Goal: Information Seeking & Learning: Learn about a topic

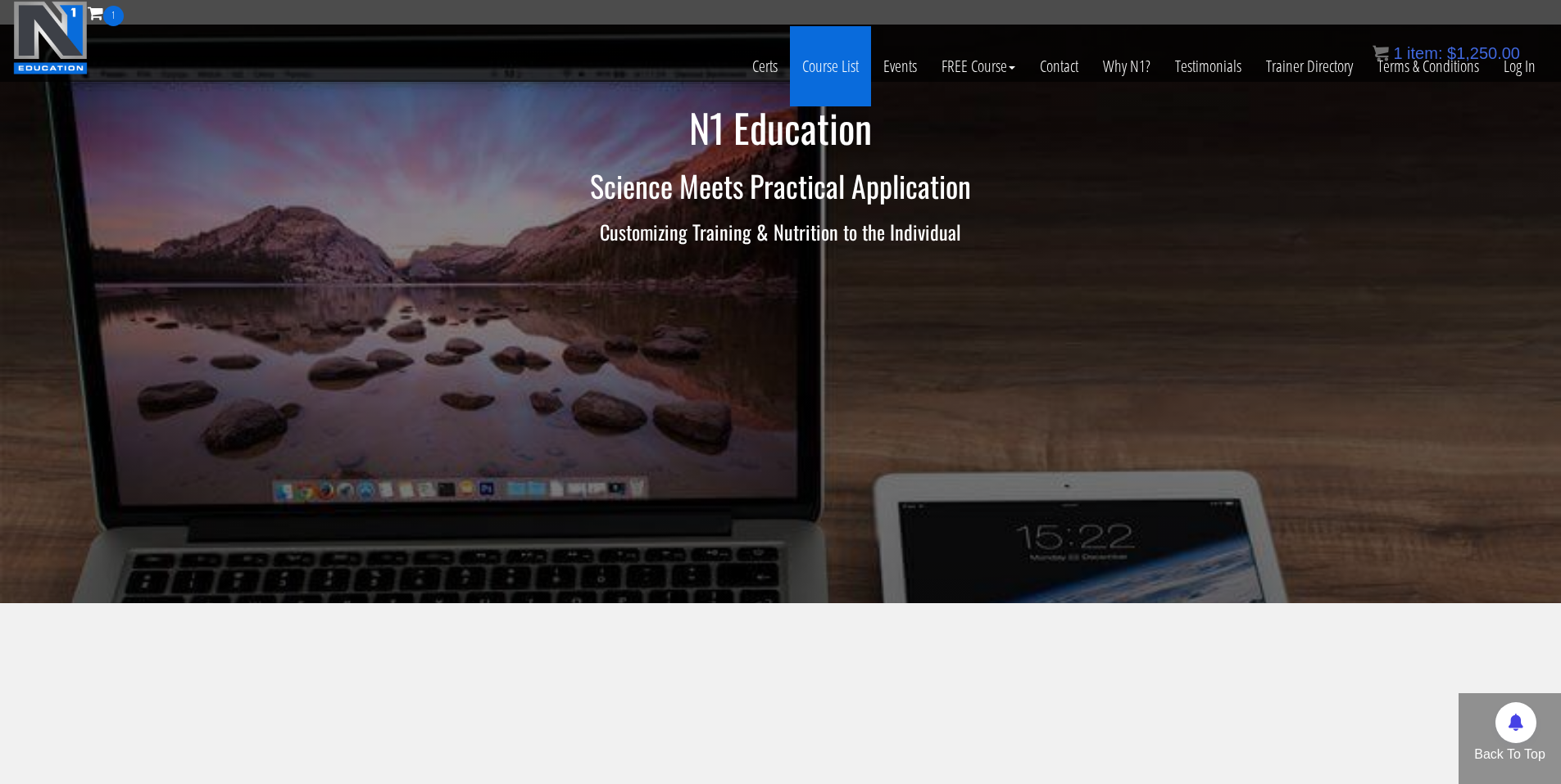
click at [843, 66] on link "Course List" at bounding box center [830, 65] width 81 height 80
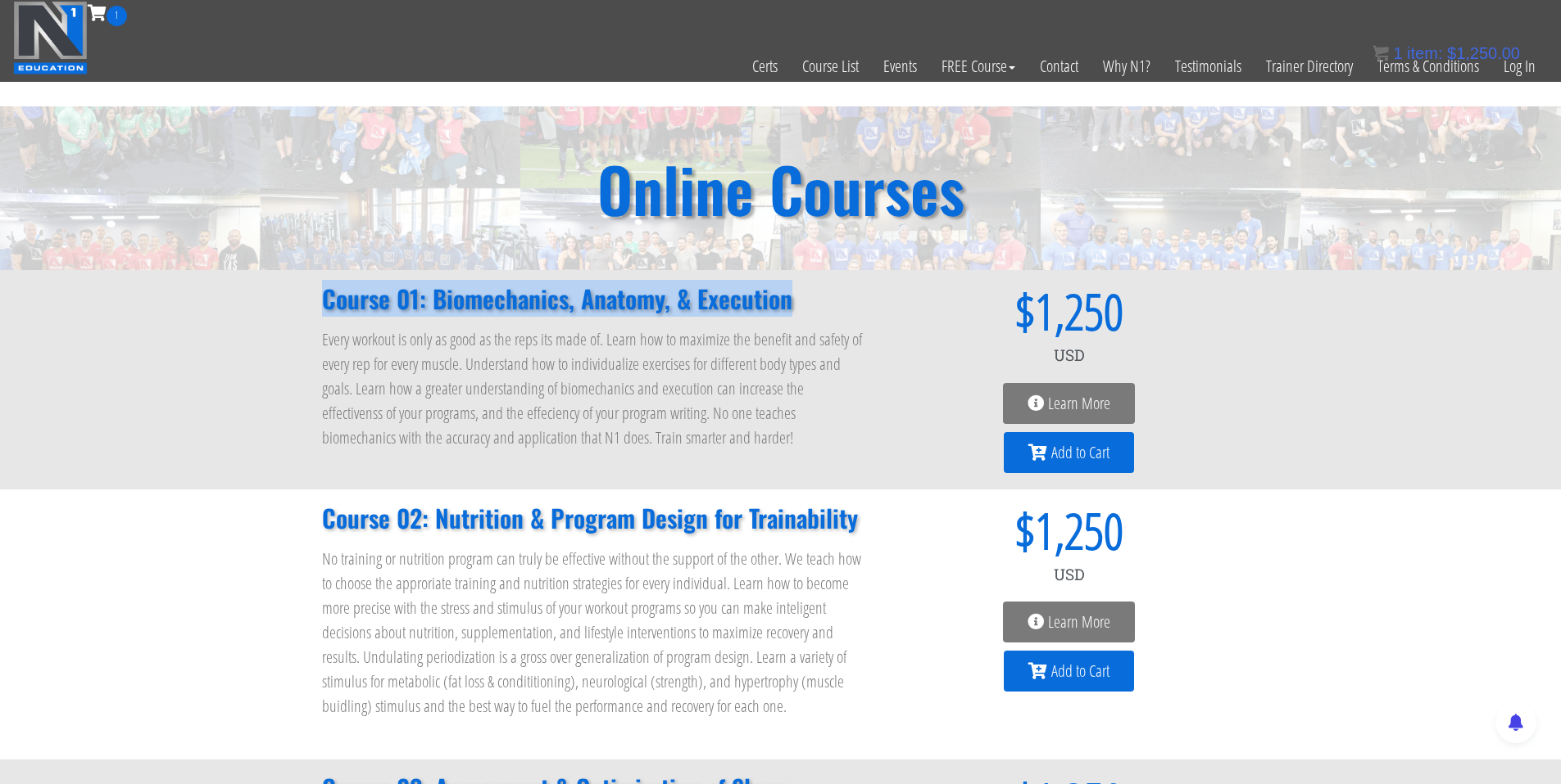
copy h2 "Course 01: Biomechanics, Anatomy, & Execution"
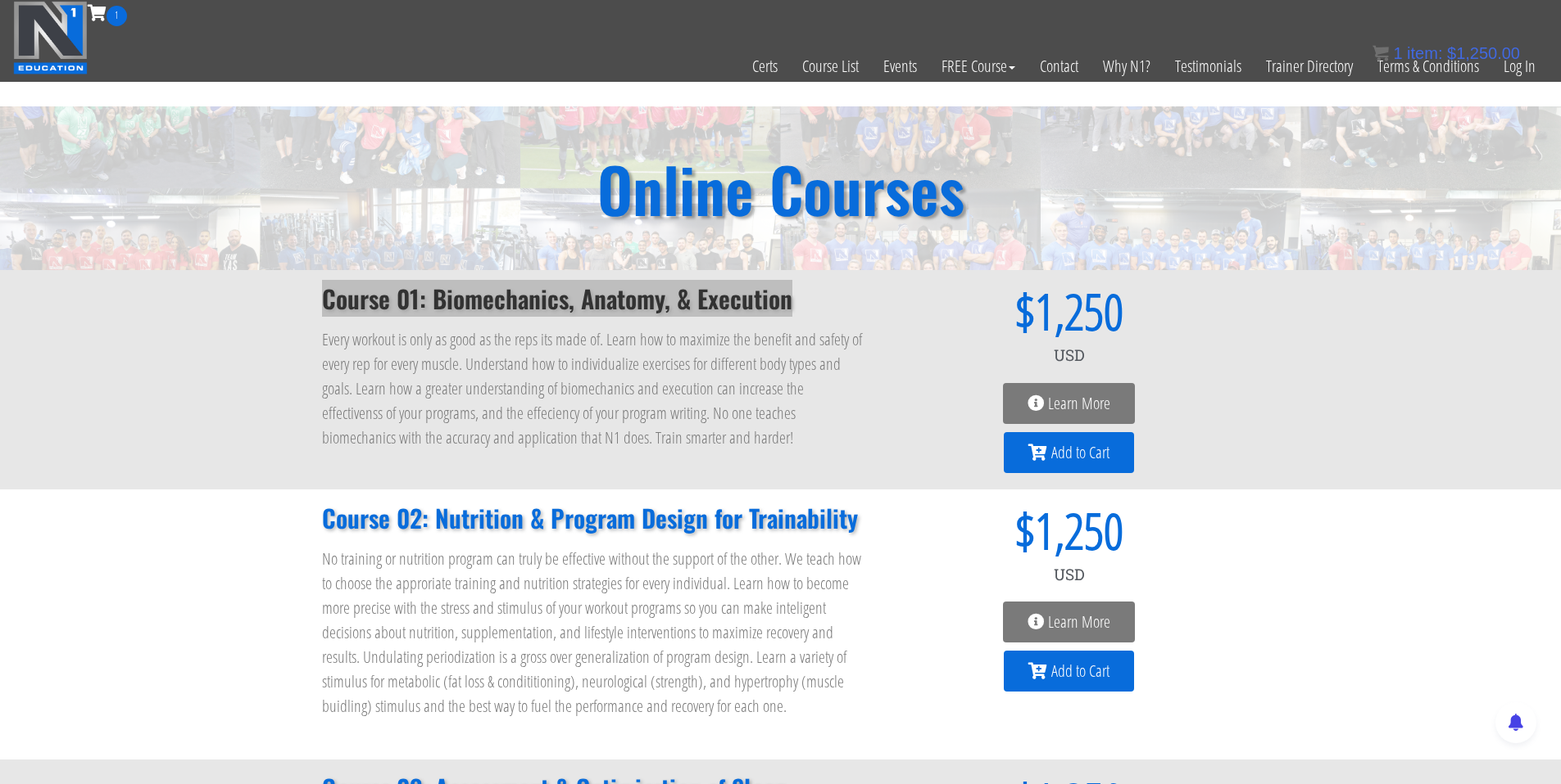
drag, startPoint x: 788, startPoint y: 306, endPoint x: 671, endPoint y: 7, distance: 321.1
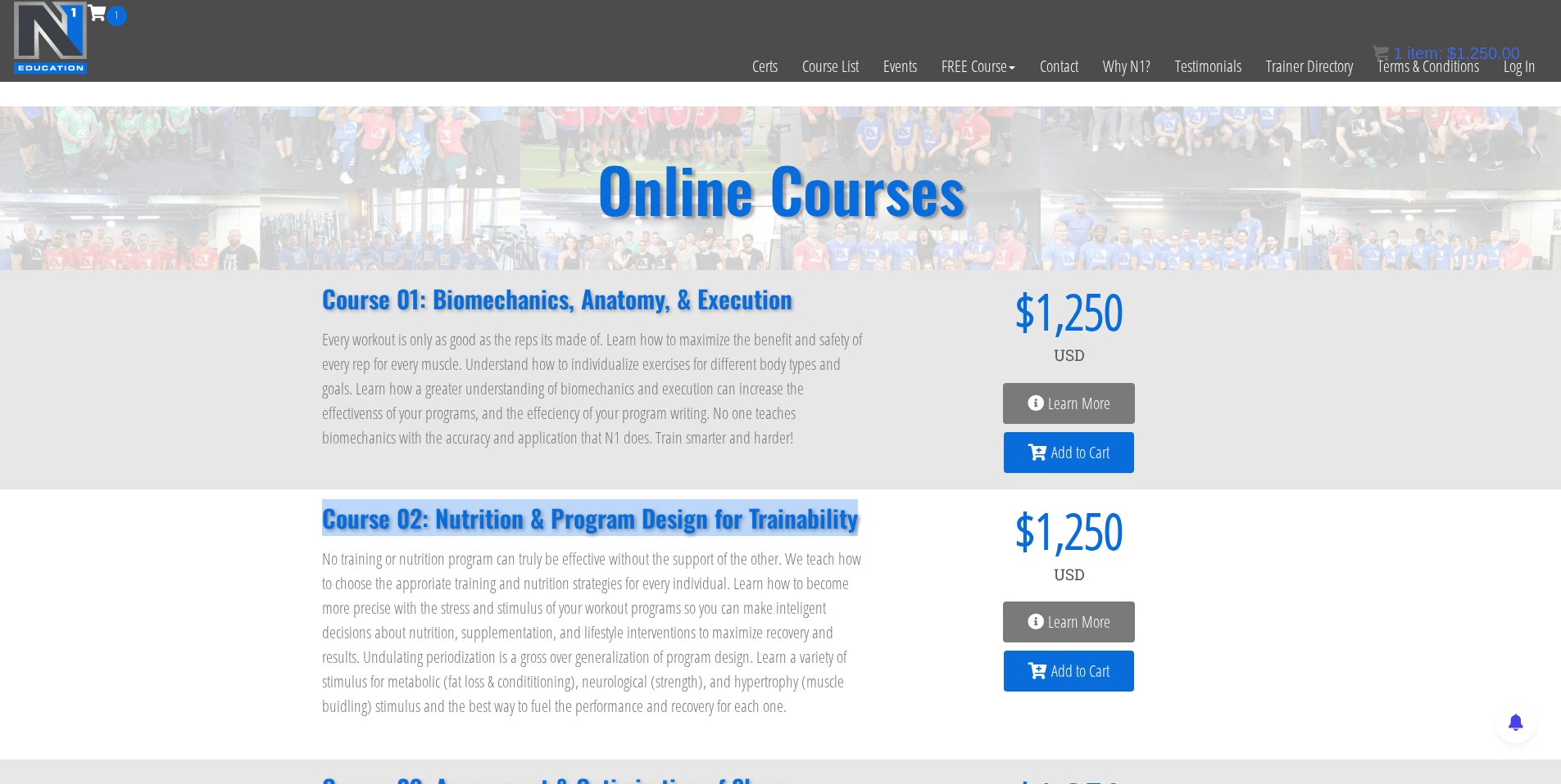
drag, startPoint x: 320, startPoint y: 519, endPoint x: 879, endPoint y: 520, distance: 559.0
click at [879, 520] on div "Course 02: Nutrition & Program Design for Trainability No training or nutrition…" at bounding box center [780, 624] width 934 height 271
copy h2 "Course 02: Nutrition & Program Design for Trainability"
